Goal: Information Seeking & Learning: Learn about a topic

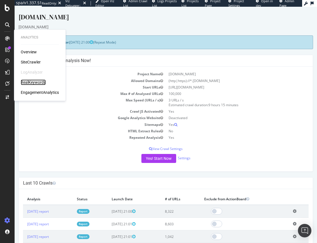
click at [40, 83] on div "RealKeywords" at bounding box center [33, 82] width 25 height 6
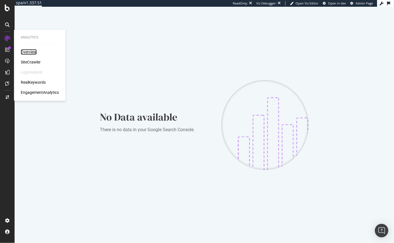
click at [28, 53] on div "Overview" at bounding box center [29, 52] width 16 height 6
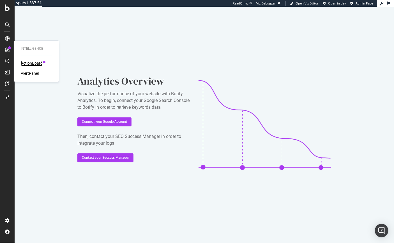
click at [26, 61] on div "ActionBoard" at bounding box center [32, 63] width 22 height 6
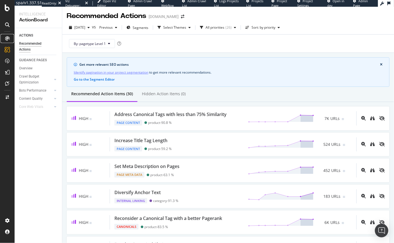
click at [7, 36] on div at bounding box center [7, 38] width 9 height 9
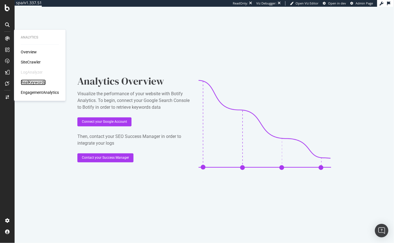
click at [32, 83] on div "RealKeywords" at bounding box center [33, 82] width 25 height 6
